Goal: Find specific page/section: Find specific page/section

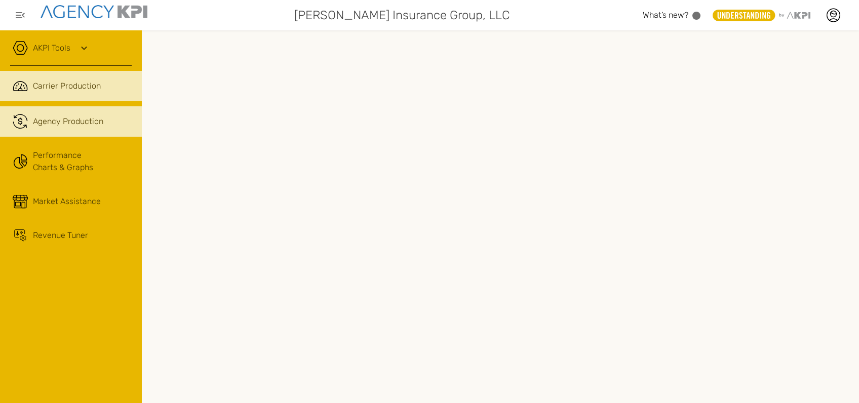
click at [58, 124] on span "Agency Production" at bounding box center [68, 122] width 70 height 12
